Goal: Task Accomplishment & Management: Manage account settings

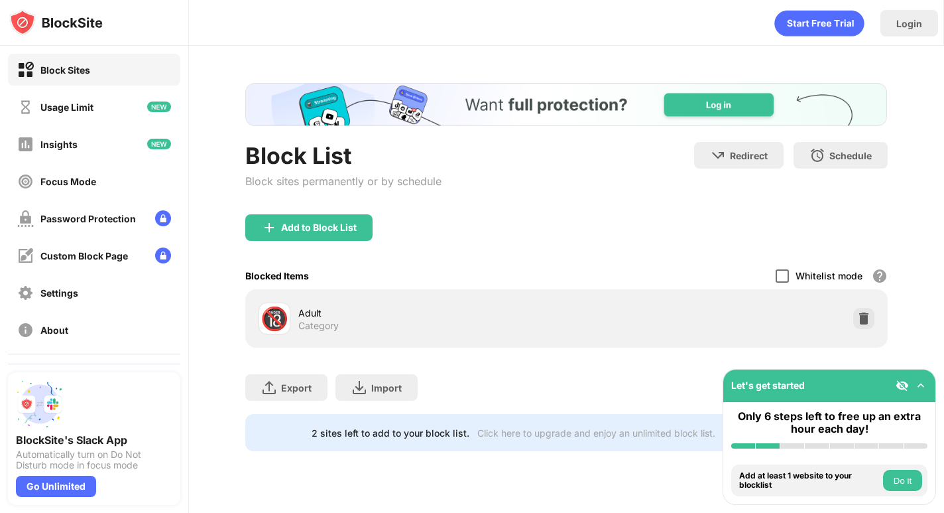
click at [778, 274] on div at bounding box center [782, 275] width 13 height 13
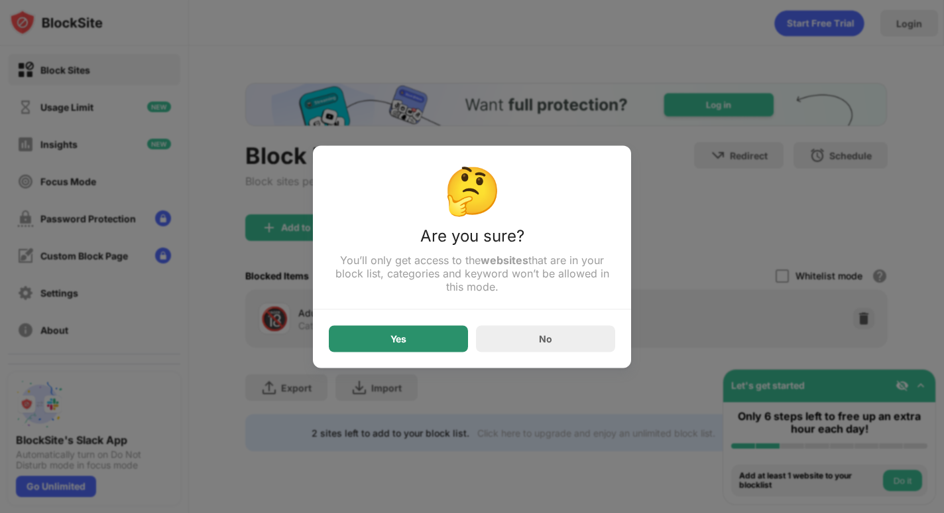
click at [436, 343] on div "Yes" at bounding box center [398, 338] width 139 height 27
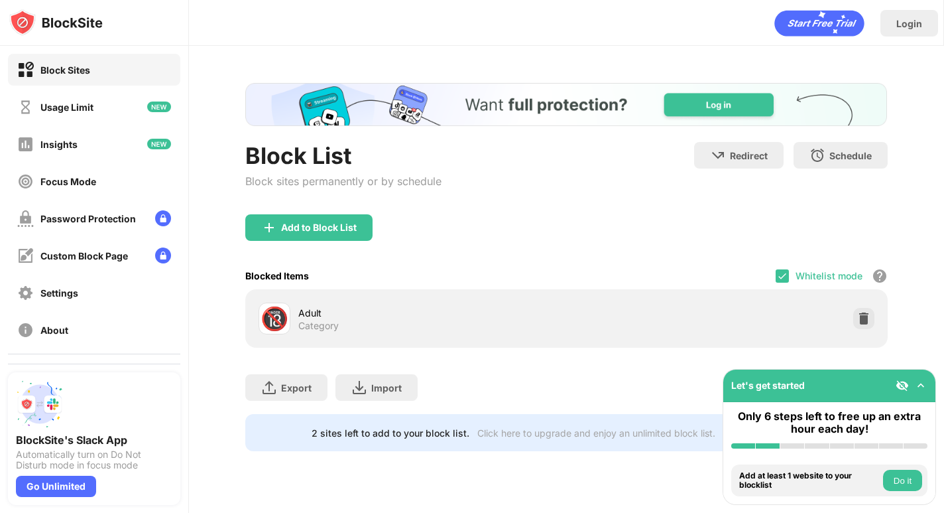
click at [507, 142] on div "Block List Block sites permanently or by schedule Redirect Choose a site to be …" at bounding box center [566, 178] width 642 height 72
click at [862, 312] on img at bounding box center [863, 318] width 13 height 13
